Goal: Download file/media

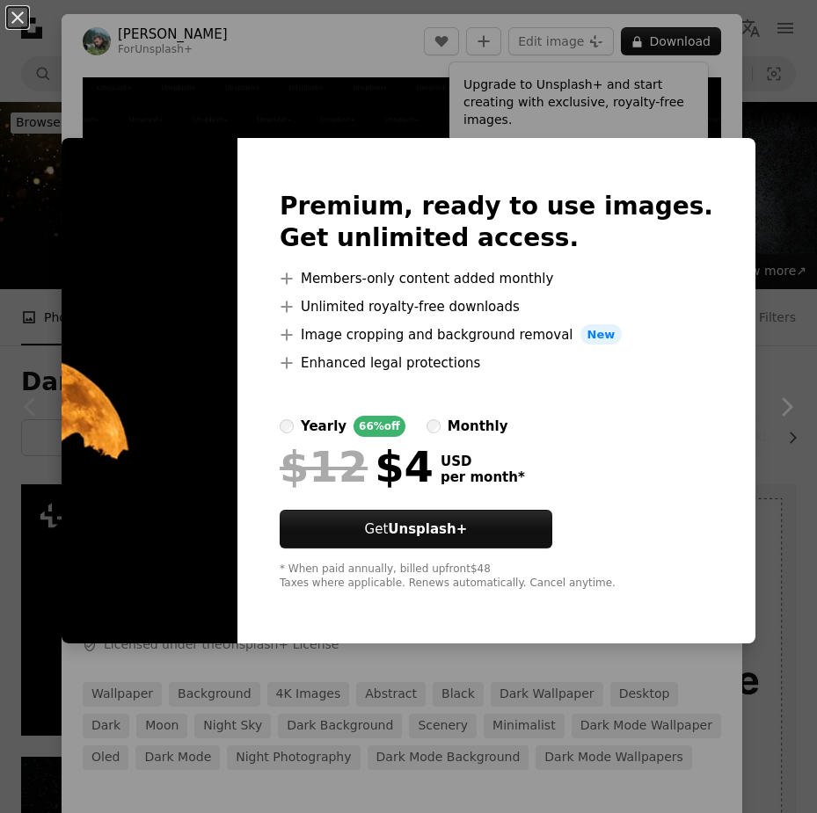
click at [199, 486] on img at bounding box center [150, 391] width 176 height 506
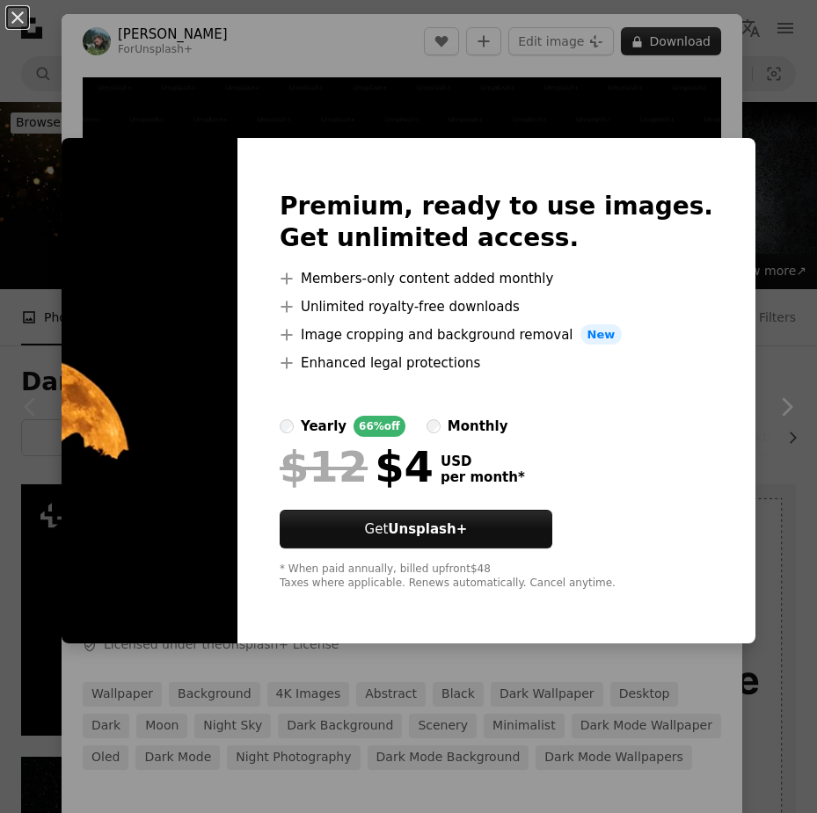
drag, startPoint x: 670, startPoint y: 10, endPoint x: 673, endPoint y: 39, distance: 29.1
click at [672, 29] on div "An X shape Premium, ready to use images. Get unlimited access. A plus sign Memb…" at bounding box center [408, 406] width 817 height 813
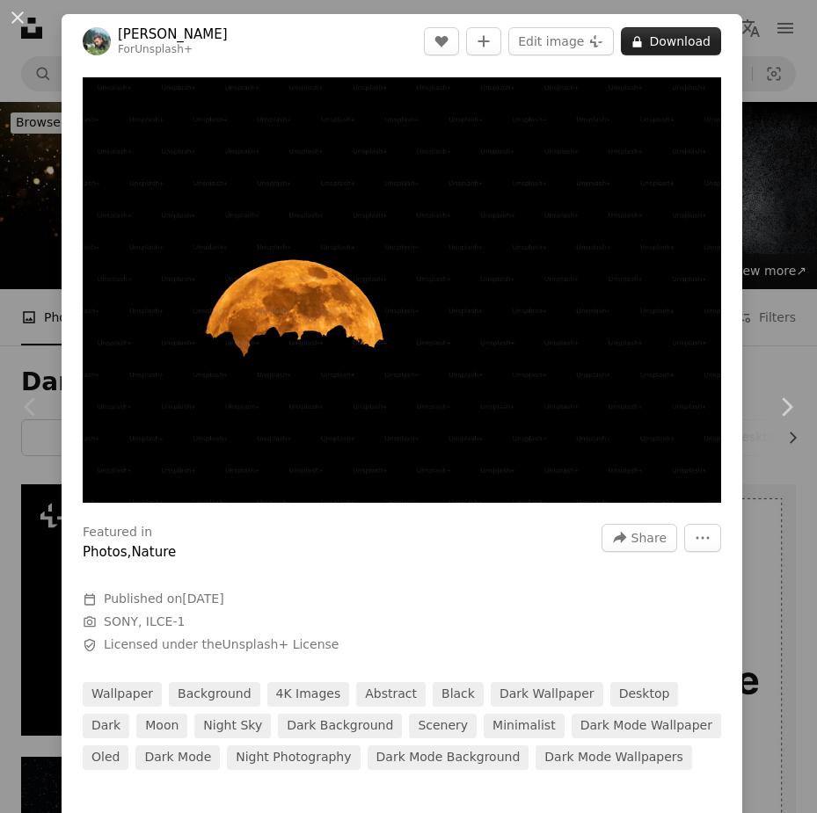
click at [673, 33] on button "A lock Download" at bounding box center [671, 41] width 100 height 28
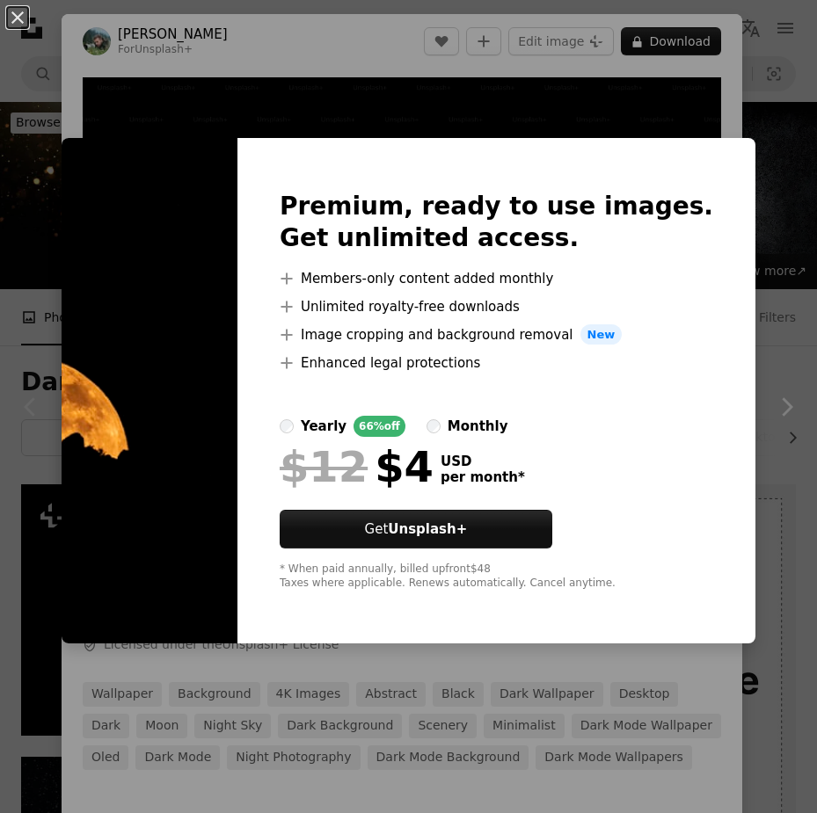
click at [637, 98] on div "An X shape Premium, ready to use images. Get unlimited access. A plus sign Memb…" at bounding box center [408, 406] width 817 height 813
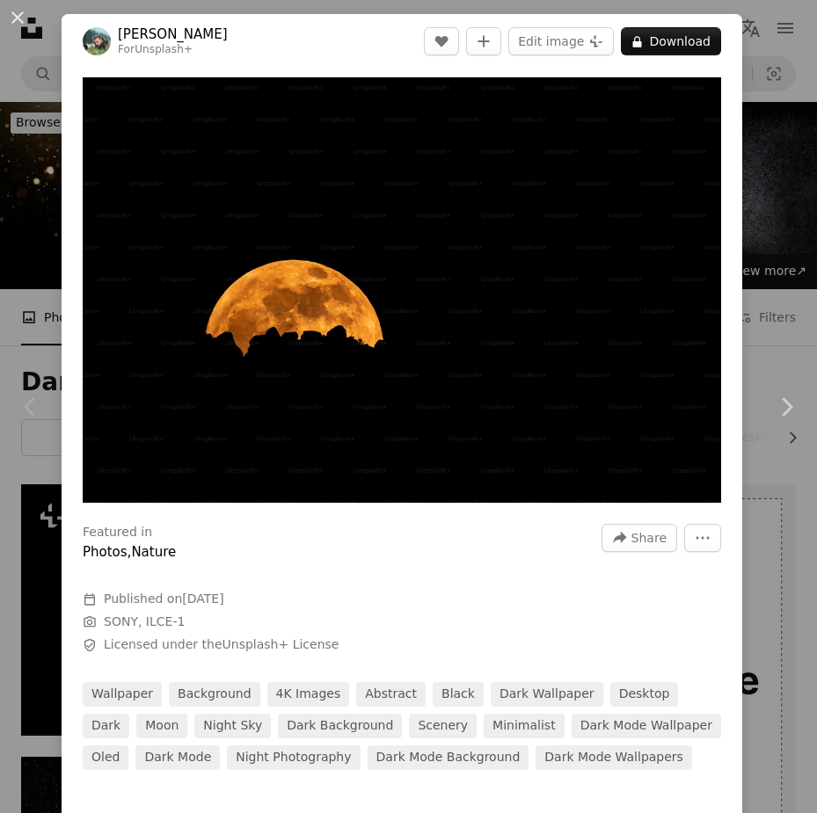
drag, startPoint x: 33, startPoint y: 33, endPoint x: 0, endPoint y: 8, distance: 42.0
click at [28, 28] on button "An X shape" at bounding box center [17, 17] width 21 height 21
